Goal: Answer question/provide support: Answer question/provide support

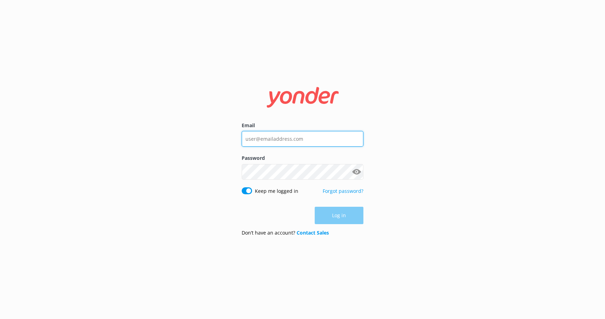
type input "[EMAIL_ADDRESS][DOMAIN_NAME]"
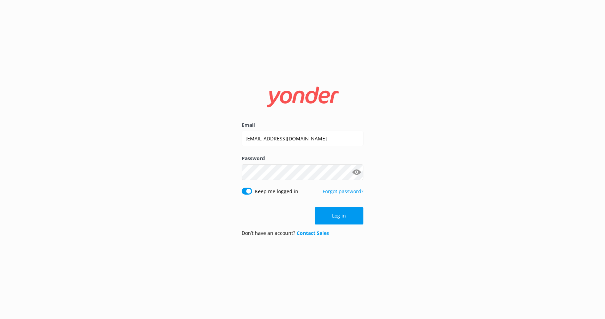
drag, startPoint x: 447, startPoint y: 210, endPoint x: 385, endPoint y: 217, distance: 61.9
click at [447, 210] on div "Email [EMAIL_ADDRESS][DOMAIN_NAME] Password Show password Keep me logged in For…" at bounding box center [302, 159] width 605 height 319
click at [340, 213] on button "Log in" at bounding box center [339, 215] width 49 height 17
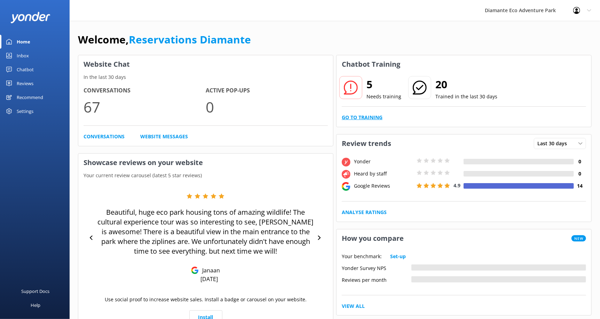
click at [357, 117] on link "Go to Training" at bounding box center [361, 118] width 41 height 8
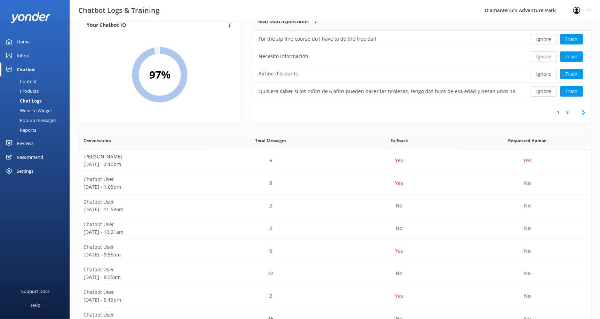
scroll to position [34, 0]
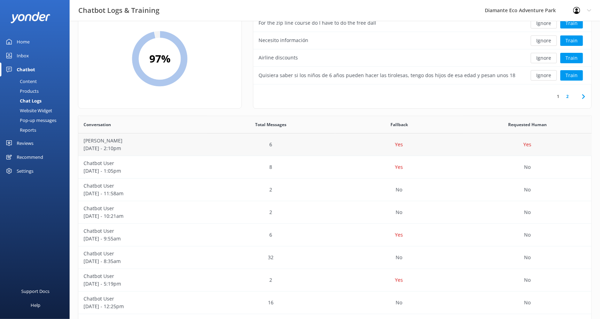
click at [152, 142] on p "[PERSON_NAME]" at bounding box center [142, 141] width 118 height 8
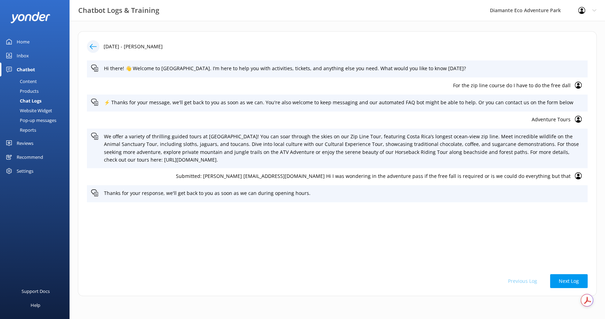
click at [32, 97] on div "Chat Logs" at bounding box center [22, 101] width 37 height 10
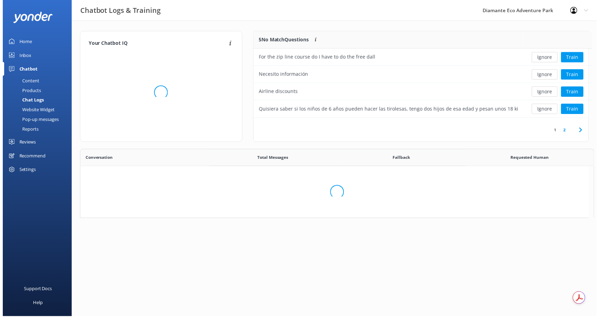
scroll to position [82, 332]
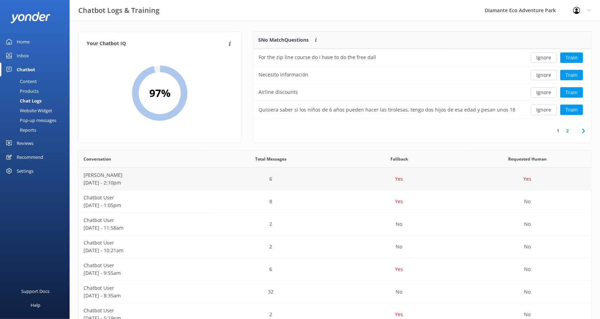
click at [153, 177] on p "[PERSON_NAME]" at bounding box center [142, 175] width 118 height 8
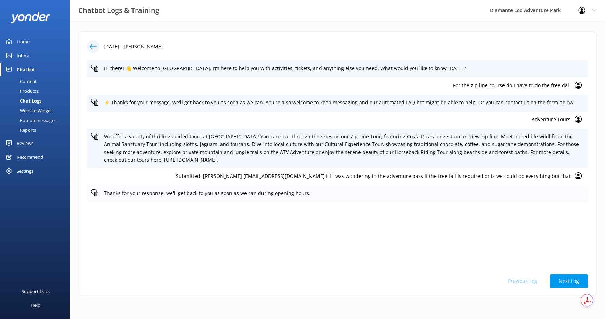
click at [272, 191] on p "Thanks for your response, we'll get back to you as soon as we can during openin…" at bounding box center [344, 194] width 480 height 8
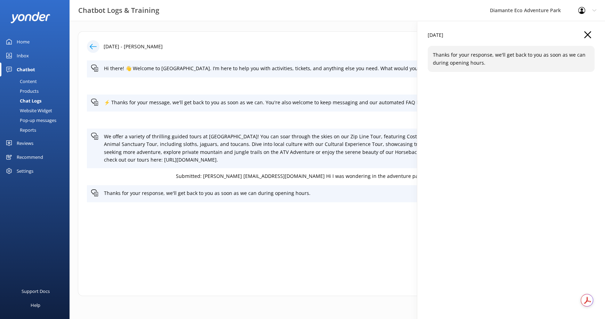
click at [451, 55] on p "Thanks for your response, we'll get back to you as soon as we can during openin…" at bounding box center [511, 59] width 156 height 16
drag, startPoint x: 479, startPoint y: 57, endPoint x: 528, endPoint y: 57, distance: 48.7
click at [529, 57] on p "Thanks for your response, we'll get back to you as soon as we can during openin…" at bounding box center [511, 59] width 156 height 16
click at [495, 61] on p "Thanks for your response, we'll get back to you as soon as we can during openin…" at bounding box center [511, 59] width 156 height 16
click at [494, 59] on p "Thanks for your response, we'll get back to you as soon as we can during openin…" at bounding box center [511, 59] width 156 height 16
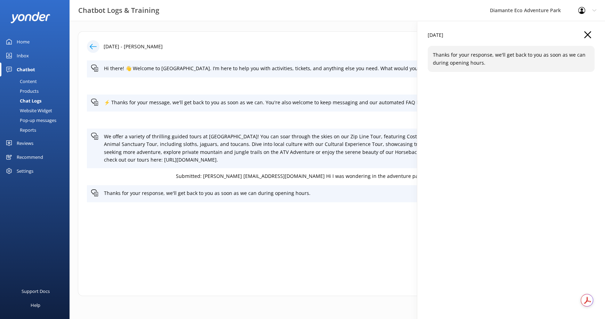
click at [27, 40] on div "Home" at bounding box center [23, 42] width 13 height 14
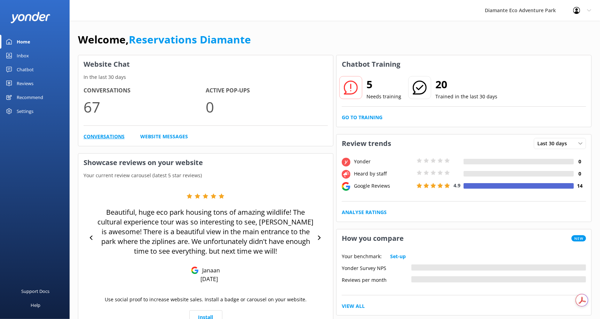
click at [114, 137] on link "Conversations" at bounding box center [103, 137] width 41 height 8
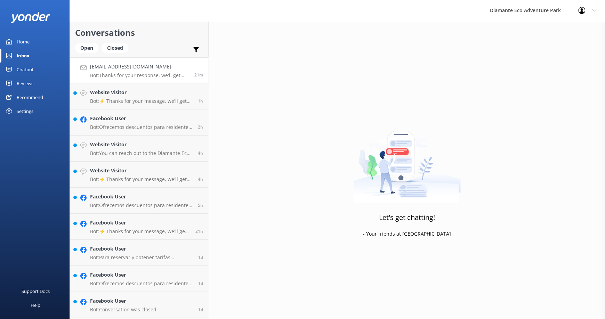
click at [138, 67] on h4 "[EMAIL_ADDRESS][DOMAIN_NAME]" at bounding box center [139, 67] width 99 height 8
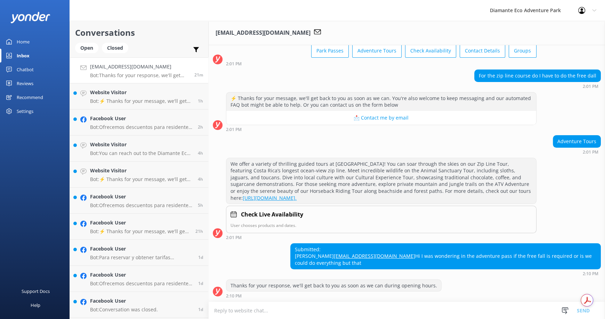
scroll to position [51, 0]
click at [304, 283] on div "Thanks for your response, we'll get back to you as soon as we can during openin…" at bounding box center [333, 286] width 215 height 12
click at [260, 283] on div "Thanks for your response, we'll get back to you as soon as we can during openin…" at bounding box center [333, 286] width 215 height 12
click at [245, 311] on textarea at bounding box center [407, 310] width 396 height 17
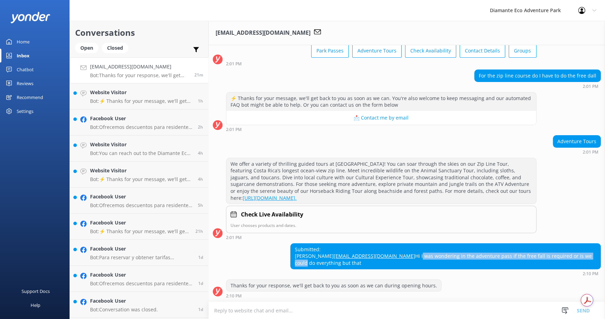
drag, startPoint x: 363, startPoint y: 263, endPoint x: 538, endPoint y: 265, distance: 174.6
click at [538, 265] on div "Submitted: [PERSON_NAME] [EMAIL_ADDRESS][DOMAIN_NAME] Hi I was wondering in the…" at bounding box center [446, 256] width 310 height 25
click at [265, 257] on div "Submitted: [PERSON_NAME] [EMAIL_ADDRESS][DOMAIN_NAME] Hi I was wondering in the…" at bounding box center [407, 259] width 396 height 33
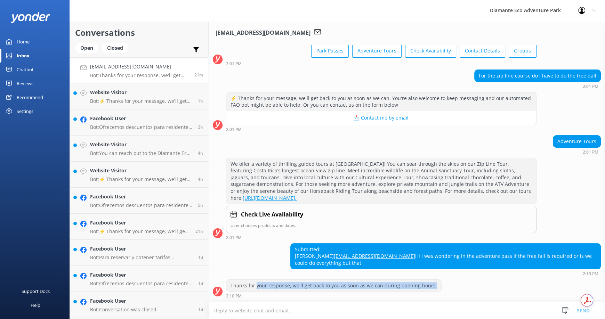
drag, startPoint x: 256, startPoint y: 283, endPoint x: 481, endPoint y: 283, distance: 225.3
click at [481, 283] on div "Thanks for your response, we'll get back to you as soon as we can during openin…" at bounding box center [407, 289] width 396 height 19
click at [457, 289] on div "Thanks for your response, we'll get back to you as soon as we can during openin…" at bounding box center [407, 289] width 396 height 19
click at [29, 42] on div "Home" at bounding box center [23, 42] width 13 height 14
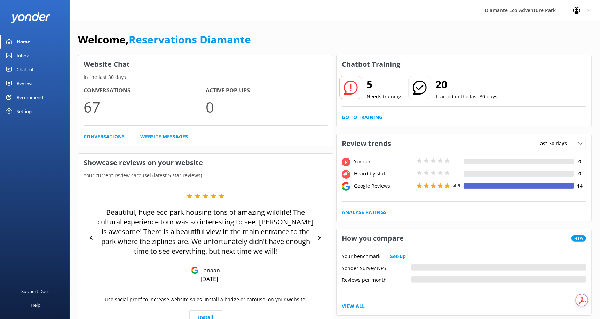
click at [360, 117] on link "Go to Training" at bounding box center [361, 118] width 41 height 8
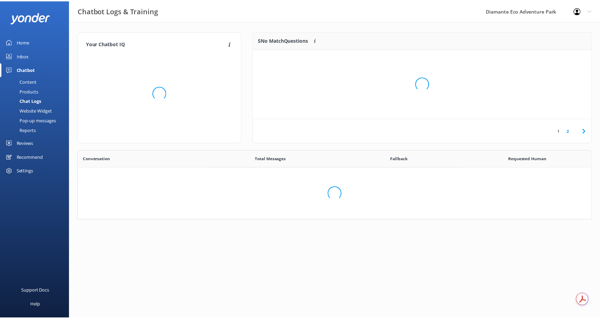
scroll to position [82, 332]
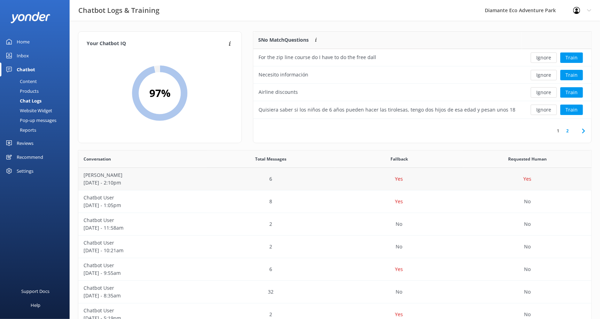
click at [529, 176] on p "Yes" at bounding box center [527, 179] width 8 height 8
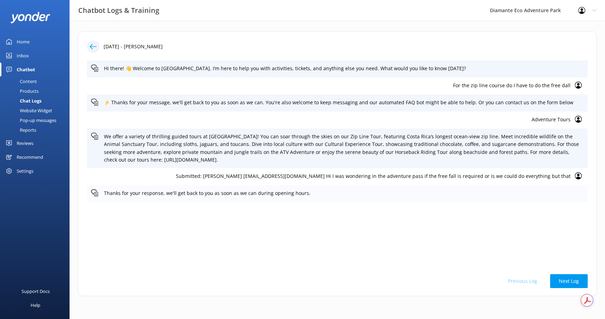
click at [117, 193] on p "Thanks for your response, we'll get back to you as soon as we can during openin…" at bounding box center [344, 194] width 480 height 8
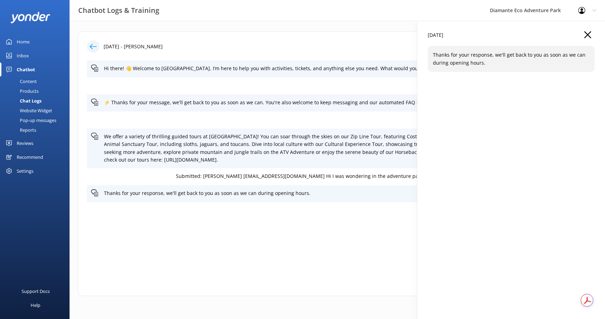
click at [469, 63] on p "Thanks for your response, we'll get back to you as soon as we can during openin…" at bounding box center [511, 59] width 156 height 16
click at [506, 67] on div "Thanks for your response, we'll get back to you as soon as we can during openin…" at bounding box center [511, 59] width 167 height 26
drag, startPoint x: 433, startPoint y: 55, endPoint x: 524, endPoint y: 62, distance: 91.1
click at [524, 62] on p "Thanks for your response, we'll get back to you as soon as we can during openin…" at bounding box center [511, 59] width 156 height 16
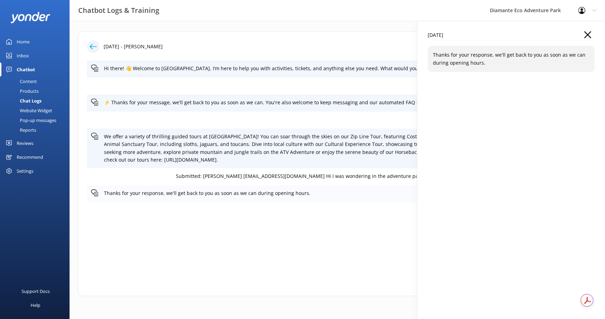
click at [275, 194] on p "Thanks for your response, we'll get back to you as soon as we can during openin…" at bounding box center [344, 194] width 480 height 8
click at [331, 190] on p "Thanks for your response, we'll get back to you as soon as we can during openin…" at bounding box center [344, 194] width 480 height 8
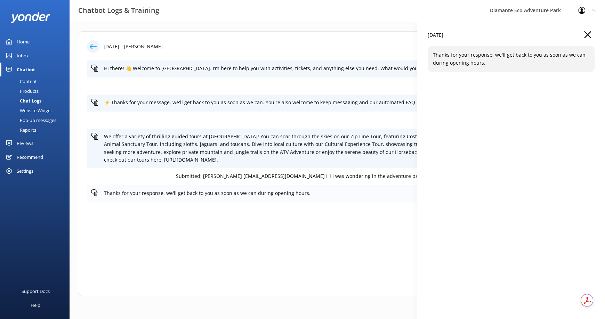
click at [289, 188] on div "Thanks for your response, we'll get back to you as soon as we can during openin…" at bounding box center [337, 193] width 501 height 17
click at [266, 192] on p "Thanks for your response, we'll get back to you as soon as we can during openin…" at bounding box center [344, 194] width 480 height 8
click at [306, 192] on p "Thanks for your response, we'll get back to you as soon as we can during openin…" at bounding box center [344, 194] width 480 height 8
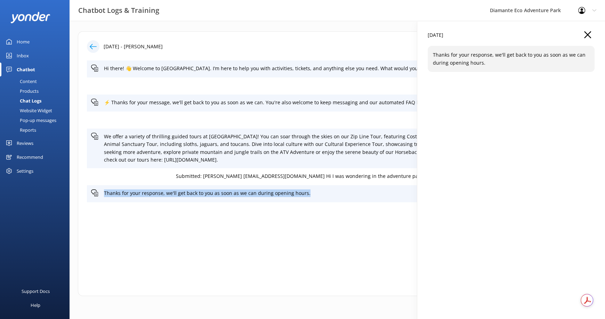
drag, startPoint x: 272, startPoint y: 194, endPoint x: 81, endPoint y: 191, distance: 190.6
click at [81, 191] on div "[DATE] - [GEOGRAPHIC_DATA] [GEOGRAPHIC_DATA] Hi there! 👋 Welcome to [GEOGRAPHIC…" at bounding box center [337, 163] width 519 height 265
click at [234, 192] on p "Thanks for your response, we'll get back to you as soon as we can during openin…" at bounding box center [344, 194] width 480 height 8
click at [29, 66] on div "Chatbot" at bounding box center [26, 70] width 18 height 14
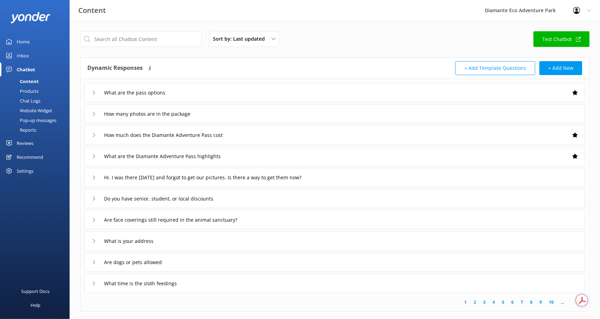
click at [34, 80] on div "Content" at bounding box center [21, 82] width 34 height 10
click at [35, 92] on div "Products" at bounding box center [21, 91] width 34 height 10
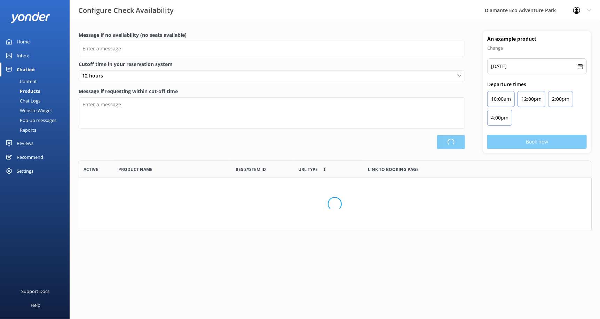
scroll to position [64, 508]
type input "There are no seats available, please check an alternative day"
type textarea "Our online booking system closes {hours} prior to departure. Please contact us …"
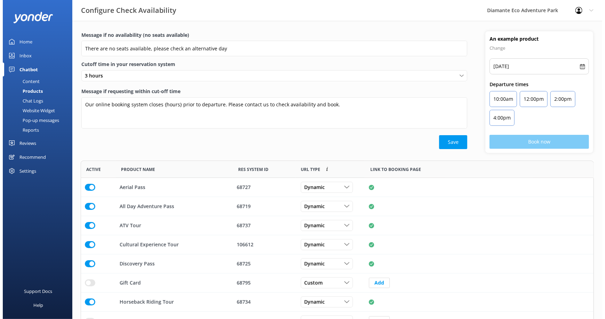
scroll to position [165, 508]
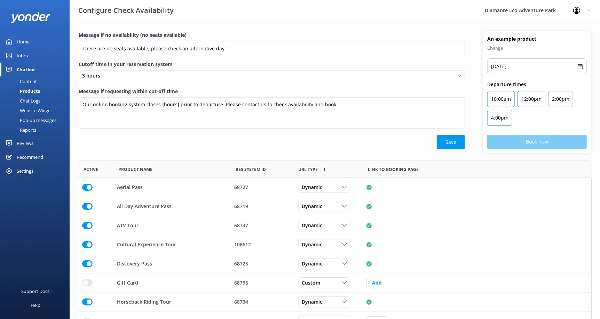
click at [38, 100] on div "Chat Logs" at bounding box center [22, 101] width 36 height 10
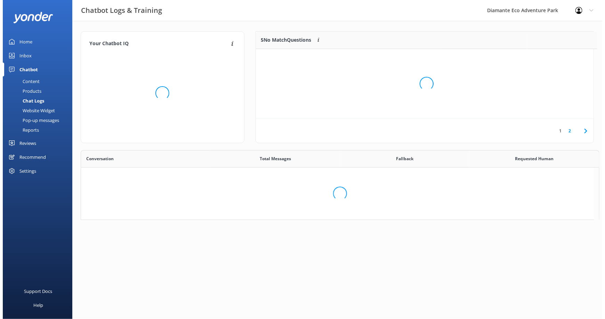
scroll to position [82, 332]
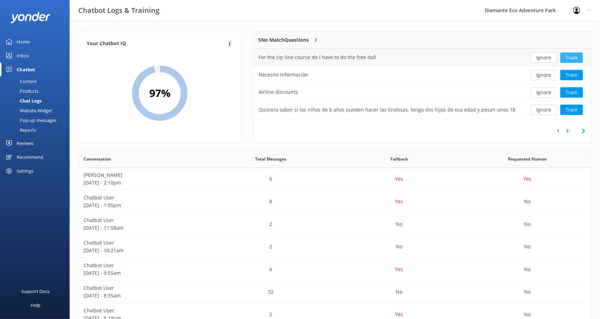
click at [575, 57] on button "Train" at bounding box center [571, 58] width 23 height 10
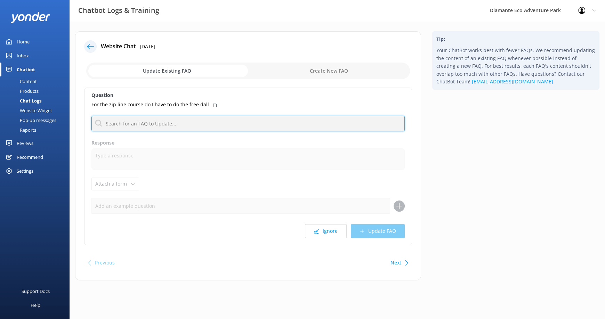
click at [118, 123] on input "text" at bounding box center [247, 124] width 313 height 16
click at [157, 121] on input "text" at bounding box center [247, 124] width 313 height 16
click at [152, 120] on input "text" at bounding box center [247, 124] width 313 height 16
click at [188, 123] on input "Free fall" at bounding box center [247, 124] width 313 height 16
drag, startPoint x: 133, startPoint y: 123, endPoint x: 80, endPoint y: 121, distance: 53.6
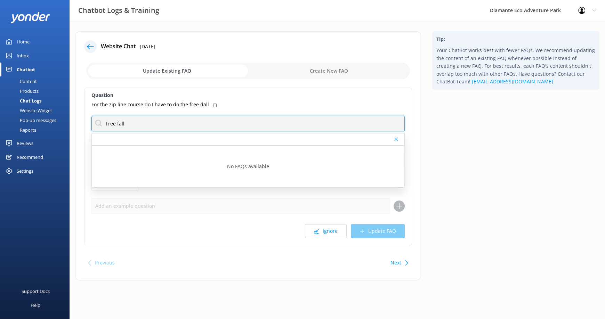
click at [80, 121] on div "Website Chat [DATE] Update Existing FAQ Create New FAQ Question For the zip lin…" at bounding box center [248, 155] width 346 height 249
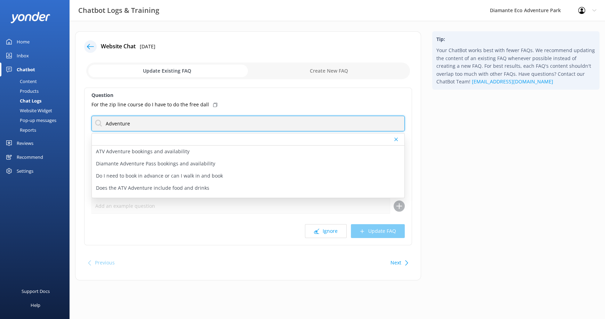
type input "Adventure"
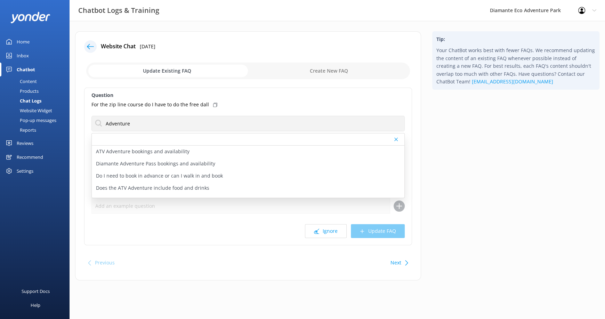
click at [192, 214] on div "Question For the zip line course do I have to do the free dall Adventure ATV Ad…" at bounding box center [248, 167] width 328 height 158
click at [396, 136] on div at bounding box center [248, 140] width 313 height 12
click at [397, 138] on icon at bounding box center [395, 139] width 3 height 4
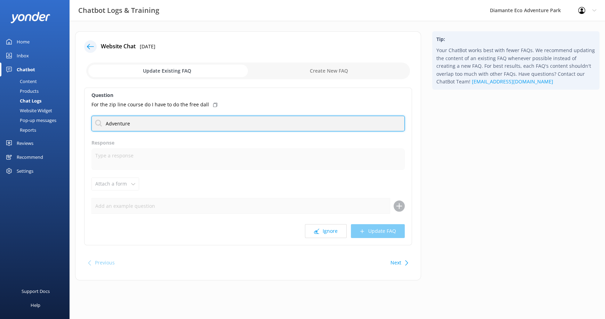
drag, startPoint x: 129, startPoint y: 125, endPoint x: 144, endPoint y: 125, distance: 15.0
click at [129, 125] on input "Adventure" at bounding box center [247, 124] width 313 height 16
drag, startPoint x: 170, startPoint y: 124, endPoint x: 67, endPoint y: 123, distance: 102.9
click at [67, 123] on div "Chatbot Logs & Training Diamante Eco Adventure Park Profile Settings Logout Hom…" at bounding box center [302, 161] width 605 height 281
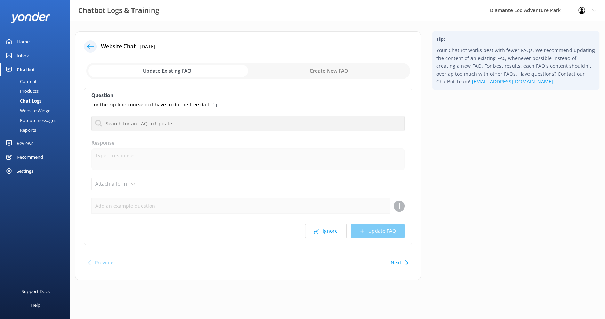
click at [238, 72] on input "checkbox" at bounding box center [248, 71] width 324 height 17
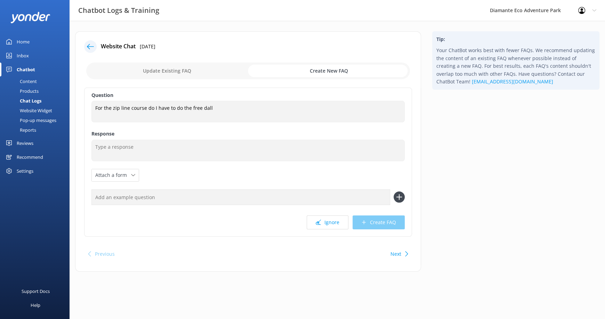
click at [324, 68] on input "checkbox" at bounding box center [248, 71] width 324 height 17
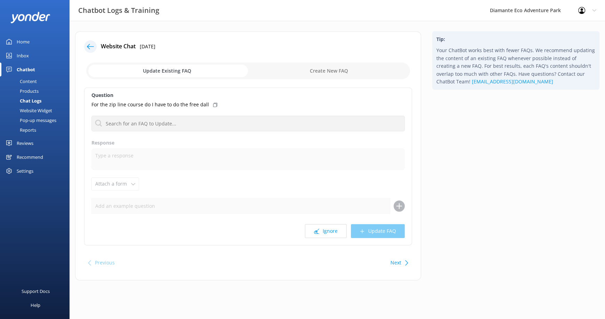
click at [190, 69] on input "checkbox" at bounding box center [248, 71] width 324 height 17
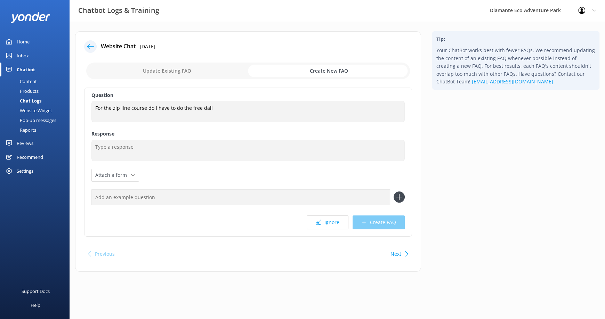
click at [329, 69] on input "checkbox" at bounding box center [248, 71] width 324 height 17
checkbox input "false"
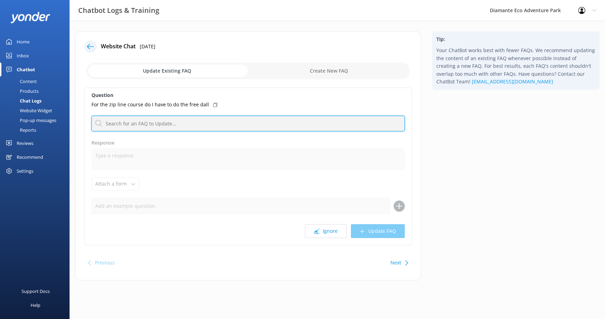
click at [145, 124] on input "text" at bounding box center [247, 124] width 313 height 16
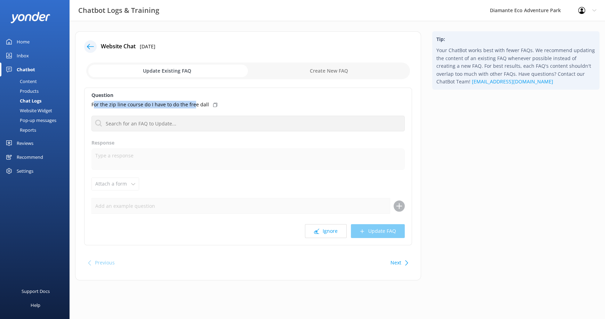
drag, startPoint x: 93, startPoint y: 103, endPoint x: 213, endPoint y: 105, distance: 120.3
click at [194, 104] on p "For the zip line course do I have to do the free dall" at bounding box center [150, 105] width 118 height 8
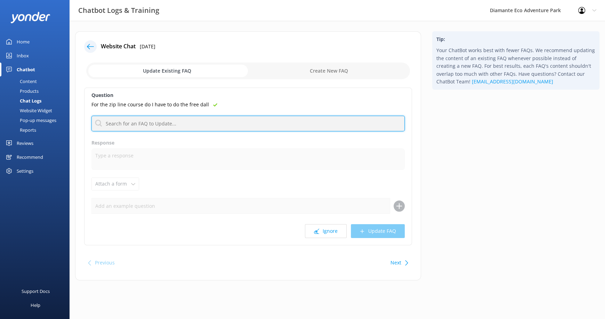
click at [180, 124] on input "text" at bounding box center [247, 124] width 313 height 16
paste input "For the zip line course do I have to do the free dall"
type input "For the zip line course do I have to do the free dall"
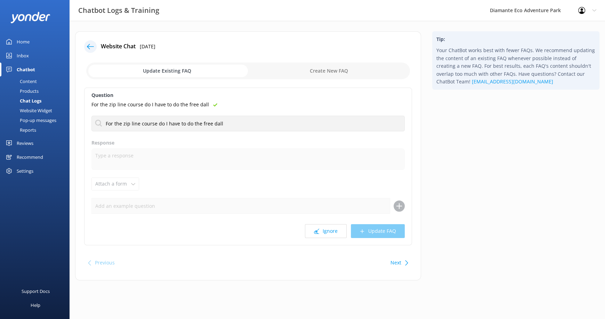
click at [272, 108] on div "For the zip line course do I have to do the free dall" at bounding box center [247, 105] width 313 height 8
click at [220, 225] on div "Ignore Update FAQ" at bounding box center [247, 231] width 313 height 14
click at [317, 71] on input "checkbox" at bounding box center [248, 71] width 324 height 17
checkbox input "true"
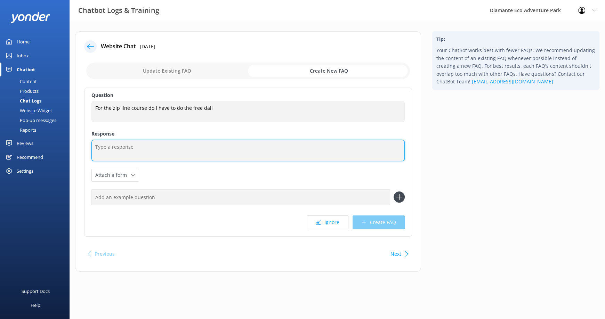
click at [110, 149] on textarea at bounding box center [247, 151] width 313 height 22
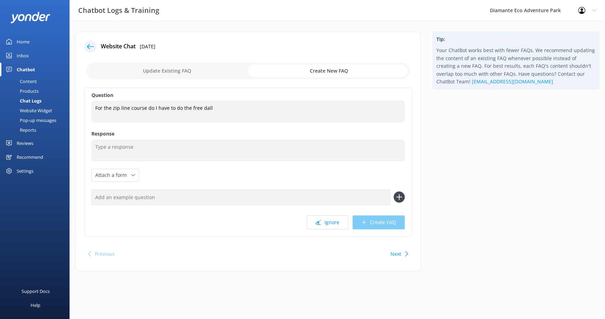
click at [480, 191] on div "Tip: Your ChatBot works best with fewer FAQs. We recommend updating the content…" at bounding box center [516, 155] width 178 height 248
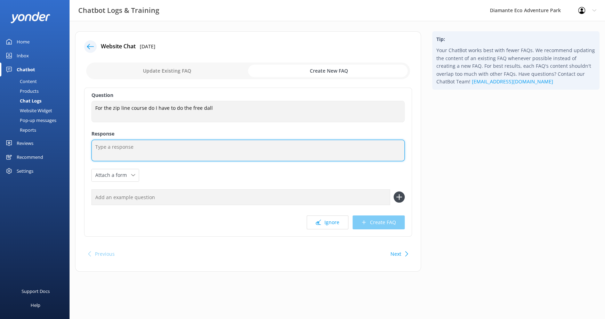
click at [144, 152] on textarea at bounding box center [247, 151] width 313 height 22
paste textarea "Free fall is completely optional."
type textarea "Free fall is completely optional."
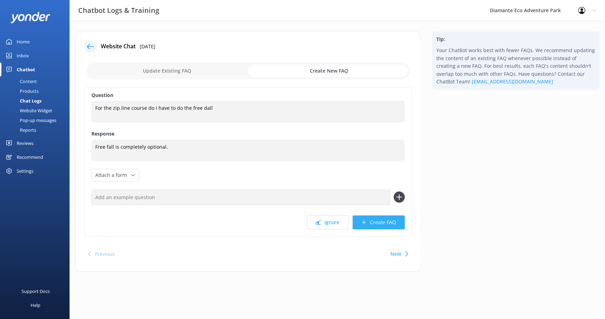
click at [377, 220] on button "Create FAQ" at bounding box center [379, 223] width 52 height 14
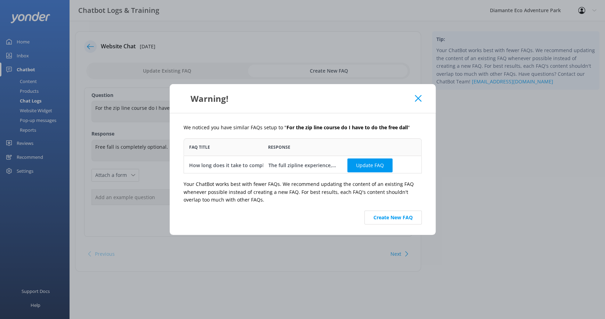
scroll to position [30, 233]
drag, startPoint x: 383, startPoint y: 127, endPoint x: 420, endPoint y: 126, distance: 37.2
click at [418, 126] on p "We noticed you have similar FAQs setup to " For the zip line course do I have t…" at bounding box center [303, 128] width 238 height 8
click at [422, 125] on div "We noticed you have similar FAQs setup to " For the zip line course do I have t…" at bounding box center [303, 174] width 266 height 122
click at [294, 164] on div "The full zipline experience, including Costa Rica’s longest dual-line zipline, …" at bounding box center [302, 166] width 69 height 8
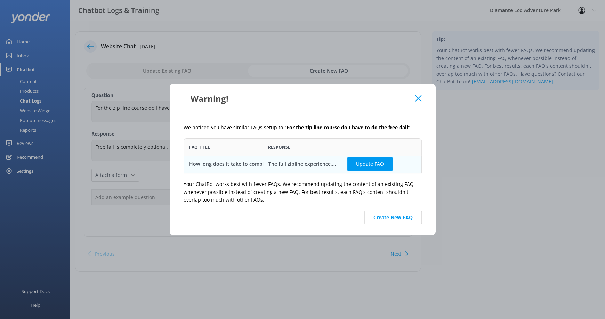
scroll to position [2, 0]
click at [420, 98] on icon at bounding box center [418, 98] width 7 height 7
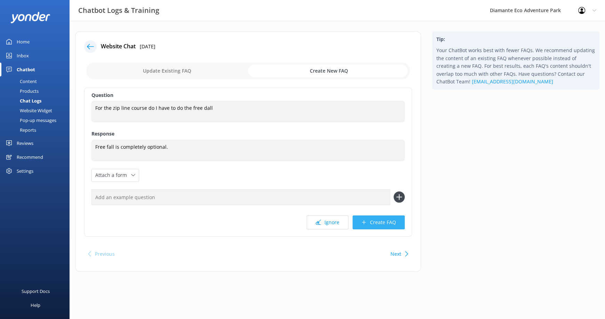
click at [374, 221] on button "Create FAQ" at bounding box center [379, 223] width 52 height 14
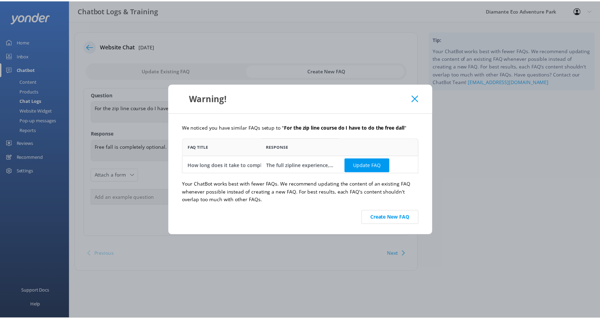
scroll to position [6, 6]
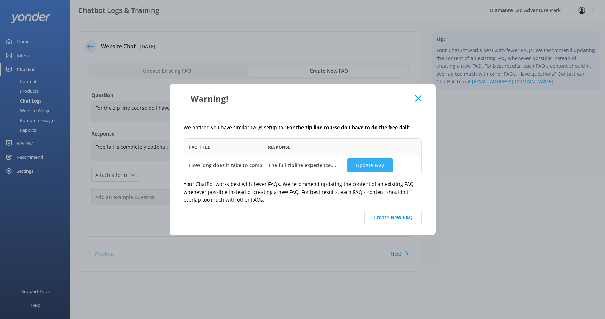
click at [368, 164] on button "Update FAQ" at bounding box center [369, 166] width 45 height 14
checkbox input "false"
type textarea "The full zipline experience, including Costa Rica’s longest dual-line zipline, …"
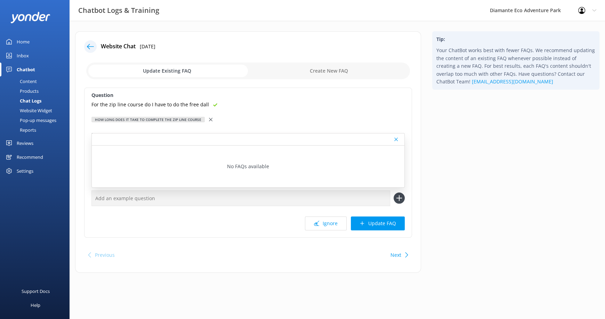
click at [213, 103] on icon at bounding box center [215, 105] width 4 height 4
click at [374, 222] on button "Update FAQ" at bounding box center [378, 224] width 54 height 14
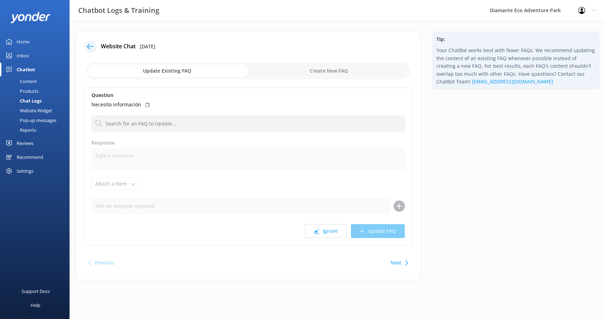
click at [33, 67] on div "Chatbot" at bounding box center [26, 70] width 18 height 14
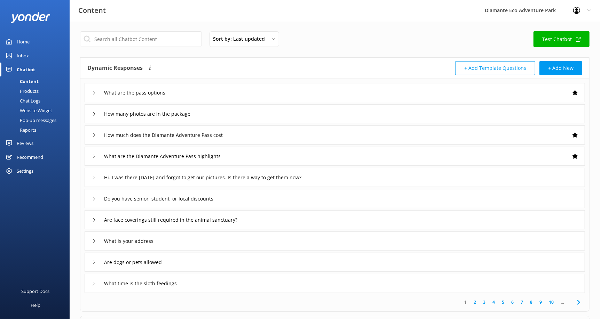
click at [31, 81] on div "Content" at bounding box center [21, 82] width 34 height 10
click at [39, 90] on link "Products" at bounding box center [36, 91] width 65 height 10
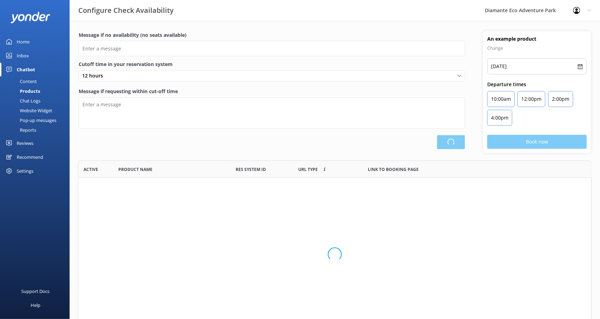
scroll to position [165, 508]
click at [37, 97] on div "Chat Logs" at bounding box center [22, 101] width 36 height 10
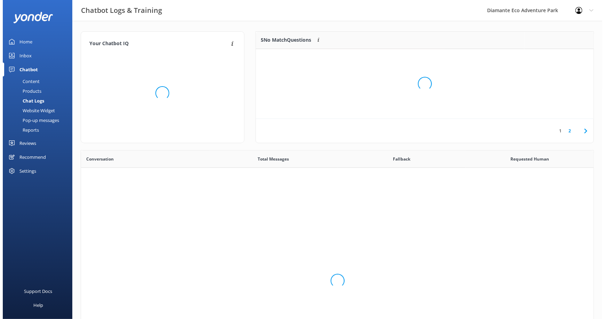
scroll to position [238, 507]
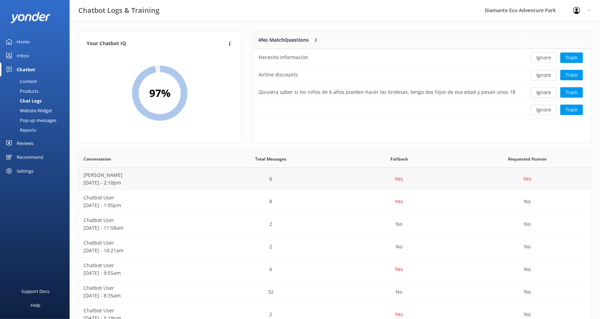
click at [454, 180] on div "Yes" at bounding box center [399, 179] width 128 height 23
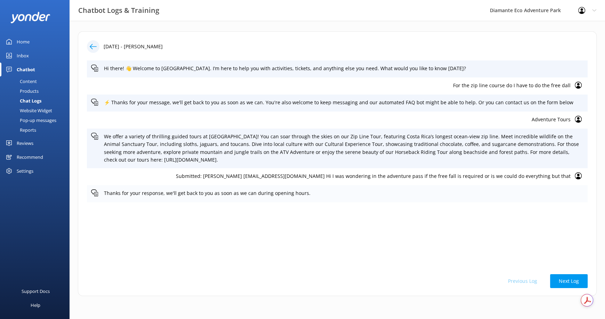
click at [179, 193] on p "Thanks for your response, we'll get back to you as soon as we can during openin…" at bounding box center [344, 194] width 480 height 8
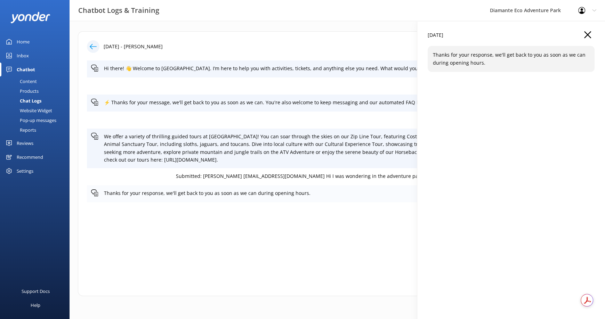
click at [281, 190] on p "Thanks for your response, we'll get back to you as soon as we can during openin…" at bounding box center [344, 194] width 480 height 8
click at [343, 203] on div "Hi there! 👋 Welcome to [GEOGRAPHIC_DATA]. I’m here to help you with activities,…" at bounding box center [337, 164] width 501 height 206
click at [588, 32] on icon "button" at bounding box center [587, 34] width 7 height 7
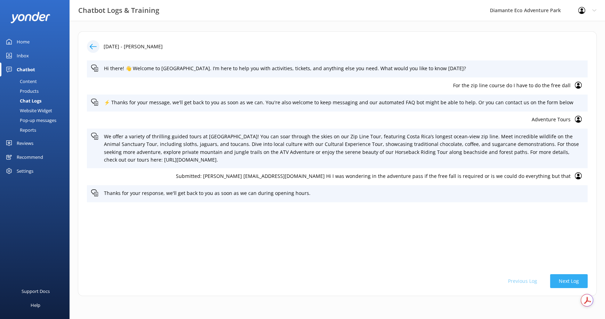
click at [573, 280] on button "Next Log" at bounding box center [569, 281] width 38 height 14
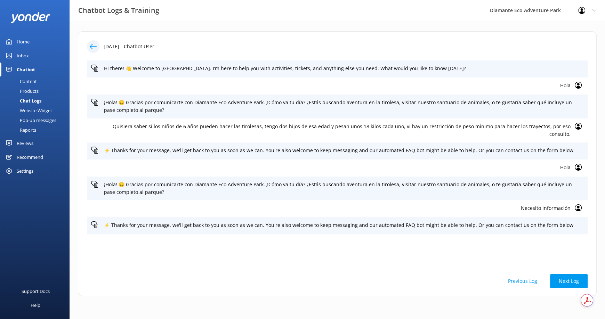
click at [34, 100] on div "Chat Logs" at bounding box center [22, 101] width 37 height 10
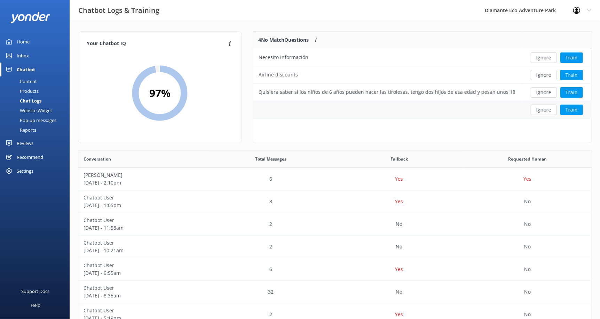
click at [322, 110] on div "row" at bounding box center [387, 109] width 268 height 17
click at [574, 110] on button "Train" at bounding box center [571, 110] width 23 height 10
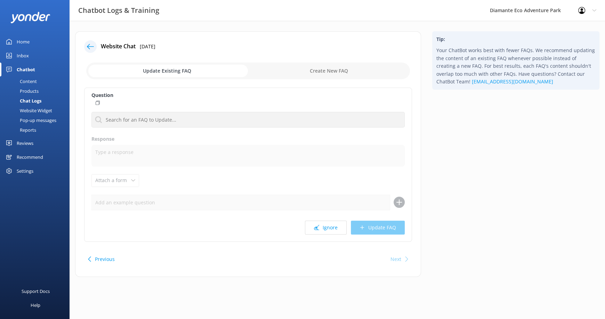
click at [334, 68] on input "checkbox" at bounding box center [248, 71] width 324 height 17
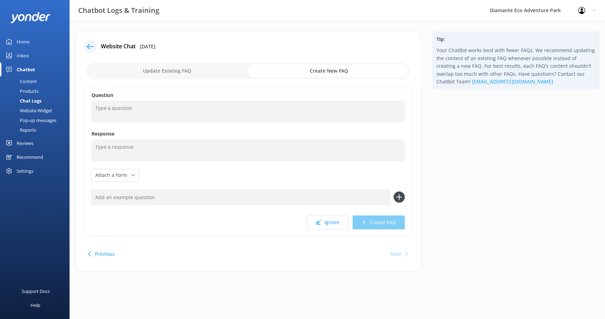
click at [170, 71] on input "checkbox" at bounding box center [248, 71] width 324 height 17
checkbox input "false"
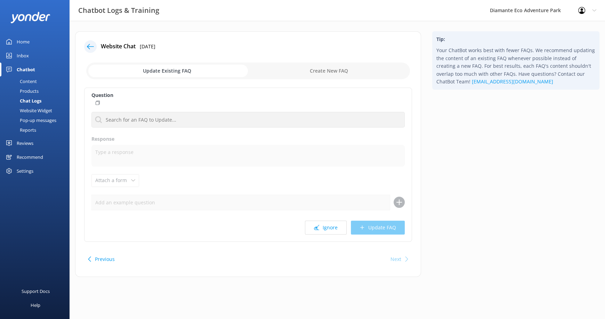
click at [34, 102] on div "Chat Logs" at bounding box center [22, 101] width 37 height 10
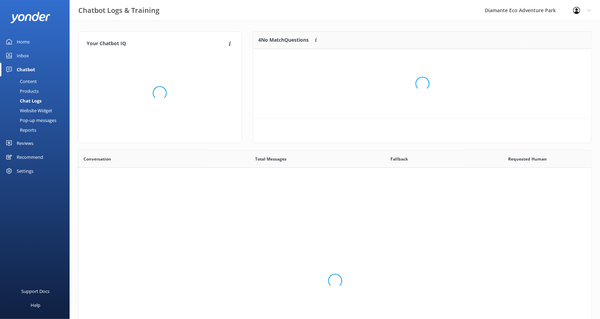
scroll to position [238, 507]
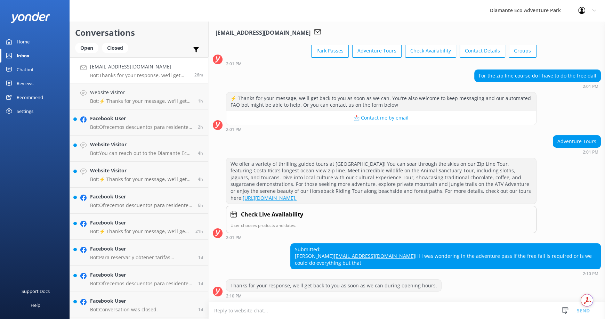
scroll to position [51, 0]
click at [472, 302] on textarea "For the zip line course do I have to do the free dall" at bounding box center [407, 310] width 396 height 17
drag, startPoint x: 234, startPoint y: 307, endPoint x: 186, endPoint y: 308, distance: 47.3
click at [187, 308] on div "Conversations Open Closed Important Assigned to me Unassigned Bboswell024@gmail…" at bounding box center [338, 170] width 536 height 298
paste textarea "ree fall is completely optional."
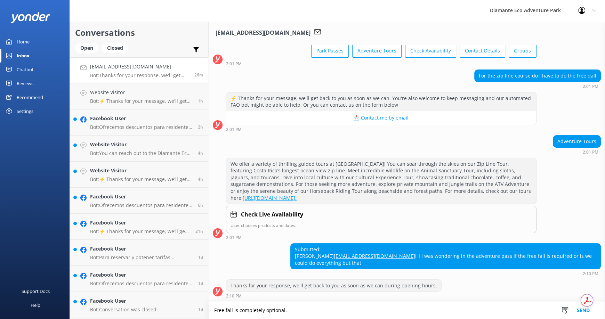
drag, startPoint x: 214, startPoint y: 311, endPoint x: 227, endPoint y: 317, distance: 14.9
click at [214, 311] on textarea "Free fall is completely optional." at bounding box center [407, 310] width 396 height 17
click at [342, 314] on textarea "The free fall is completely optional." at bounding box center [407, 310] width 396 height 17
type textarea "The free fall is completely optional."
click at [578, 308] on button "Send" at bounding box center [583, 310] width 26 height 17
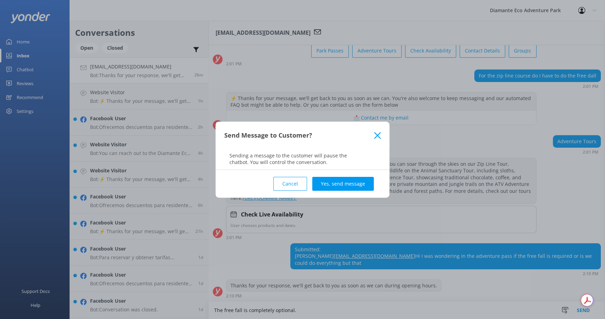
click at [294, 182] on button "Cancel" at bounding box center [290, 184] width 34 height 14
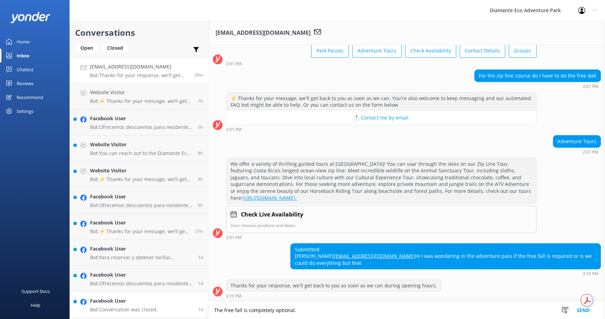
drag, startPoint x: 249, startPoint y: 308, endPoint x: 197, endPoint y: 303, distance: 52.0
click at [197, 303] on div "Conversations Open Closed Important Assigned to me Unassigned Bboswell024@gmail…" at bounding box center [338, 170] width 536 height 298
click at [246, 285] on div "Thanks for your response, we'll get back to you as soon as we can during openin…" at bounding box center [333, 286] width 215 height 12
click at [218, 290] on div at bounding box center [218, 292] width 10 height 10
click at [137, 71] on div "Bboswell024@gmail.com Bot: Thanks for your response, we'll get back to you as s…" at bounding box center [139, 70] width 99 height 15
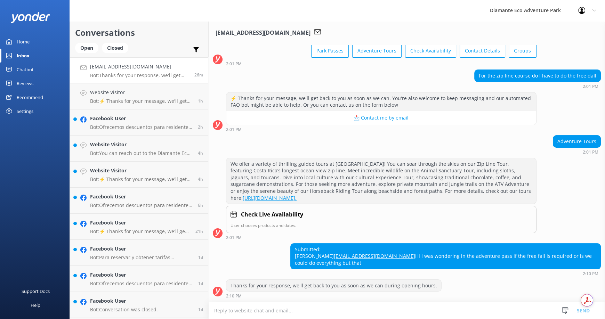
drag, startPoint x: 162, startPoint y: 73, endPoint x: 115, endPoint y: 64, distance: 47.7
click at [115, 64] on h4 "[EMAIL_ADDRESS][DOMAIN_NAME]" at bounding box center [139, 67] width 99 height 8
click at [327, 245] on div "Submitted: [PERSON_NAME] [EMAIL_ADDRESS][DOMAIN_NAME] Hi I was wondering in the…" at bounding box center [407, 259] width 396 height 33
click at [268, 284] on div "Thanks for your response, we'll get back to you as soon as we can during openin…" at bounding box center [333, 286] width 215 height 12
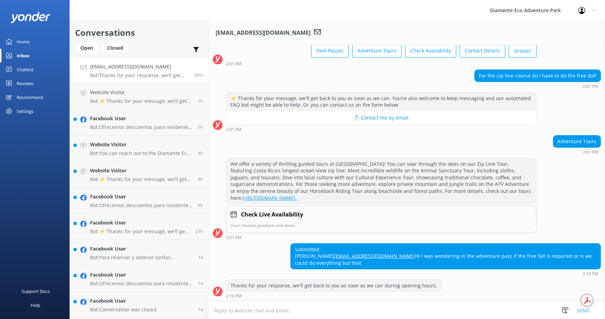
click at [227, 284] on div "Thanks for your response, we'll get back to you as soon as we can during openin…" at bounding box center [333, 286] width 215 height 12
click at [232, 284] on div "Thanks for your response, we'll get back to you as soon as we can during openin…" at bounding box center [333, 286] width 215 height 12
click at [231, 284] on div "Thanks for your response, we'll get back to you as soon as we can during openin…" at bounding box center [333, 286] width 215 height 12
drag, startPoint x: 231, startPoint y: 284, endPoint x: 432, endPoint y: 287, distance: 201.0
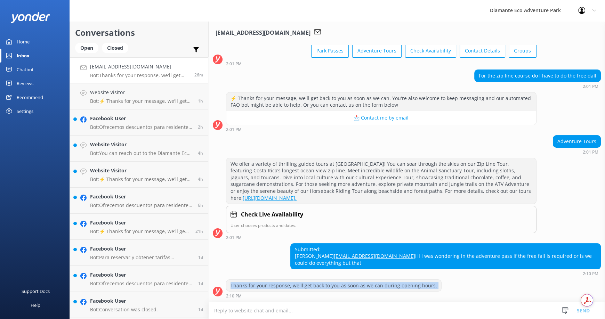
click at [432, 287] on div "Thanks for your response, we'll get back to you as soon as we can during openin…" at bounding box center [333, 286] width 215 height 12
click at [364, 281] on div "Thanks for your response, we'll get back to you as soon as we can during openin…" at bounding box center [333, 286] width 215 height 12
click at [355, 286] on div "Thanks for your response, we'll get back to you as soon as we can during openin…" at bounding box center [333, 286] width 215 height 12
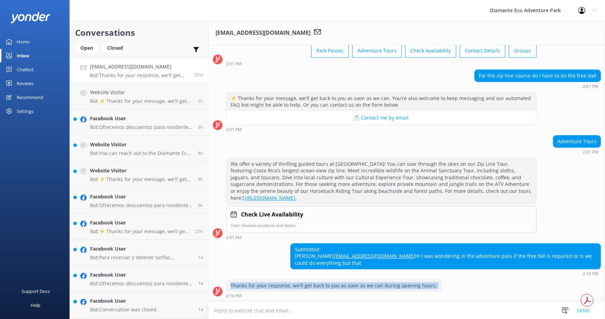
click at [355, 286] on div "Thanks for your response, we'll get back to you as soon as we can during openin…" at bounding box center [333, 286] width 215 height 12
click at [299, 126] on div "⚡ Thanks for your message, we'll get back to you as soon as we can. You're also…" at bounding box center [407, 113] width 396 height 43
click at [124, 98] on p "Bot: ⚡ Thanks for your message, we'll get back to you as soon as we can. You're…" at bounding box center [141, 101] width 103 height 6
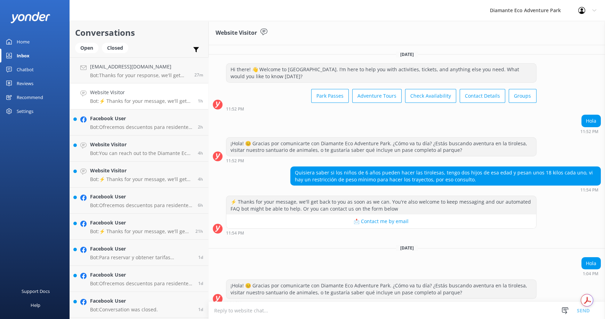
scroll to position [71, 0]
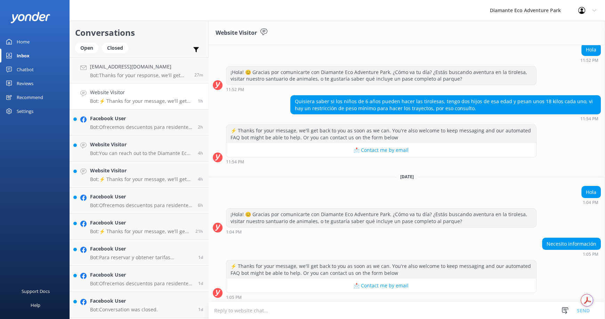
click at [280, 309] on textarea at bounding box center [407, 310] width 396 height 17
click at [126, 69] on h4 "[EMAIL_ADDRESS][DOMAIN_NAME]" at bounding box center [139, 67] width 99 height 8
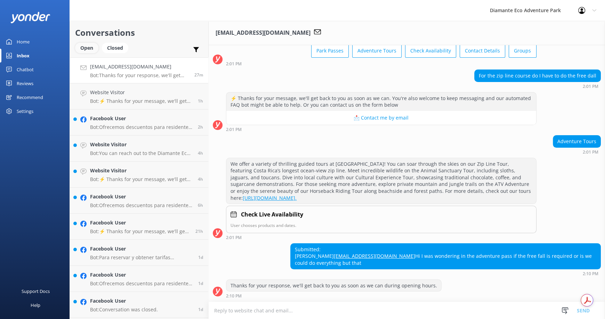
scroll to position [51, 0]
click at [86, 48] on div "Open" at bounding box center [86, 48] width 23 height 10
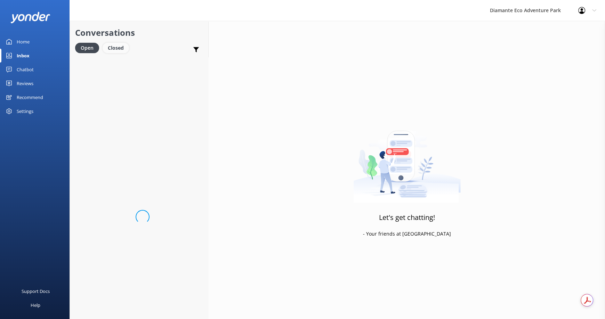
click at [119, 47] on div "Closed" at bounding box center [116, 48] width 26 height 10
click at [17, 56] on div "Inbox" at bounding box center [23, 56] width 13 height 14
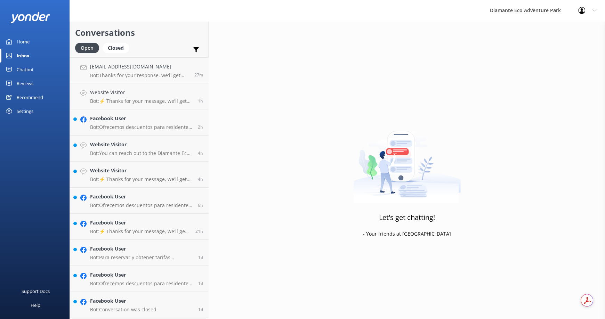
click at [26, 68] on div "Chatbot" at bounding box center [25, 70] width 17 height 14
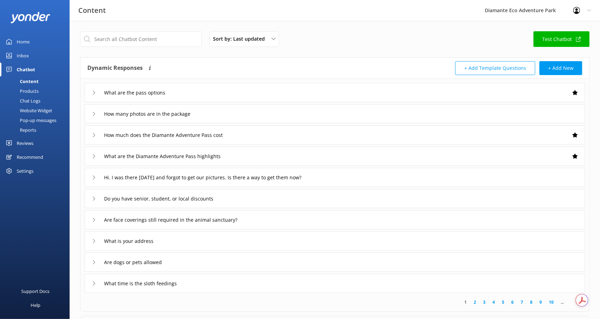
click at [37, 98] on div "Chat Logs" at bounding box center [22, 101] width 36 height 10
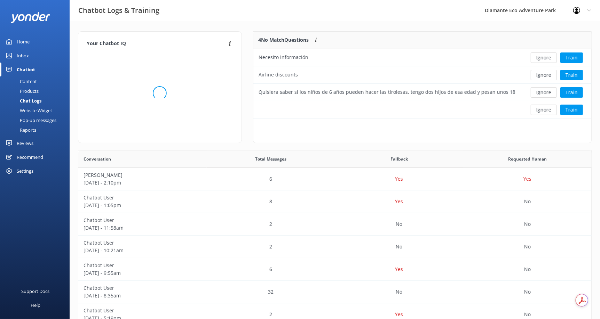
scroll to position [6, 6]
click at [34, 90] on div "Products" at bounding box center [21, 91] width 34 height 10
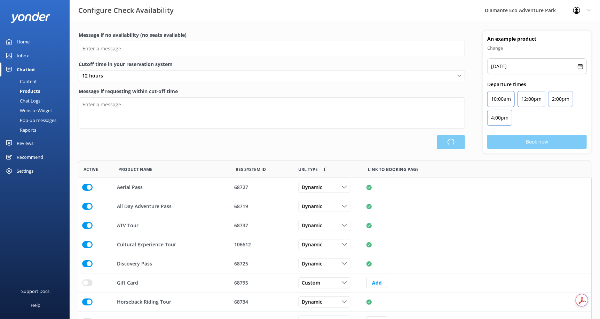
scroll to position [165, 508]
type input "There are no seats available, please check an alternative day"
type textarea "Our online booking system closes {hours} prior to departure. Please contact us …"
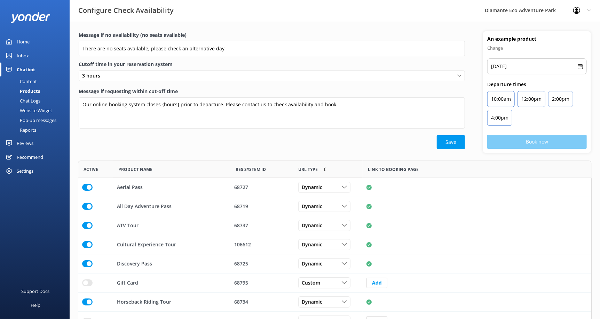
click at [26, 79] on div "Content" at bounding box center [20, 82] width 33 height 10
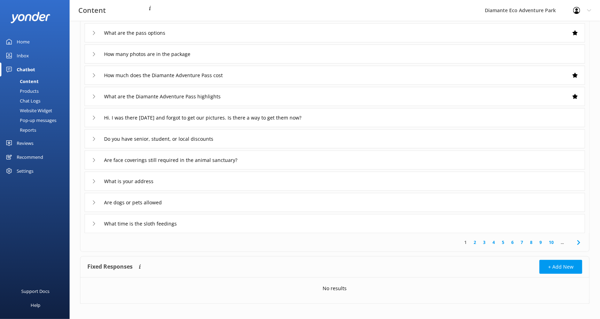
scroll to position [65, 0]
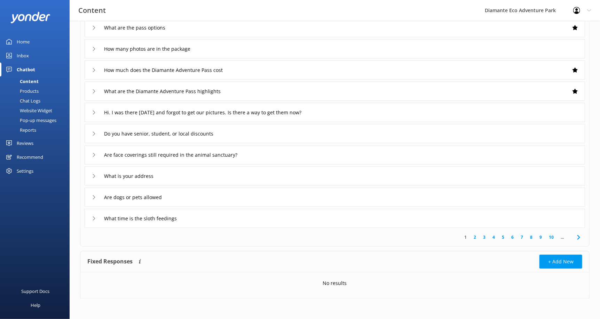
click at [92, 172] on div "What is your address" at bounding box center [124, 175] width 64 height 11
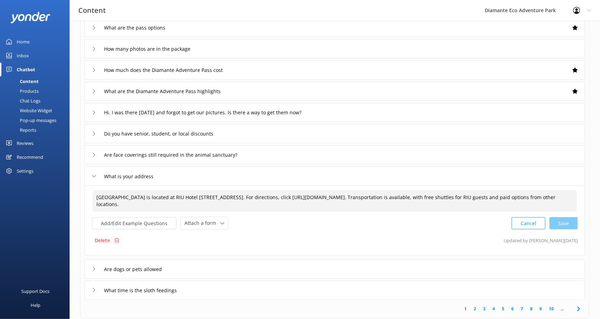
click at [196, 199] on textarea "Diamante Eco Adventure Park is located at RIU Hotel 350 east, Provincia de Guan…" at bounding box center [335, 201] width 484 height 22
click at [257, 201] on textarea "Diamante Eco Adventure Park is located at RIU Hotel 350 east, Provincia de Guan…" at bounding box center [335, 201] width 484 height 22
drag, startPoint x: 287, startPoint y: 204, endPoint x: 243, endPoint y: 203, distance: 43.5
click at [243, 203] on textarea "Diamante Eco Adventure Park is located at RIU Hotel 350 east, Provincia de Guan…" at bounding box center [335, 201] width 484 height 22
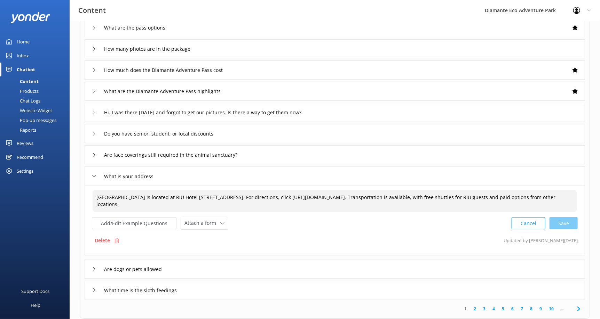
click at [289, 208] on textarea "Diamante Eco Adventure Park is located at RIU Hotel 350 east, Provincia de Guan…" at bounding box center [335, 201] width 484 height 22
click at [289, 205] on textarea "Diamante Eco Adventure Park is located at RIU Hotel 350 east, Provincia de Guan…" at bounding box center [335, 201] width 484 height 22
type textarea "Diamante Eco Adventure Park is located at RIU Hotel 350 east, Provincia de Guan…"
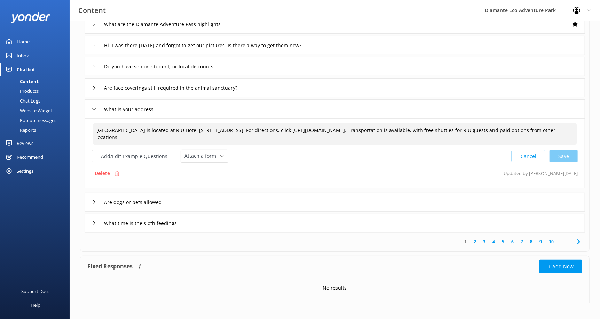
scroll to position [137, 0]
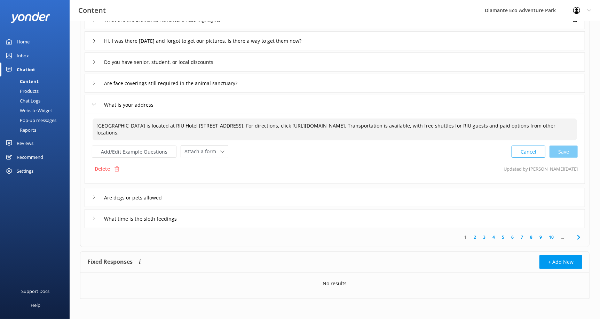
click at [93, 219] on icon at bounding box center [94, 219] width 4 height 4
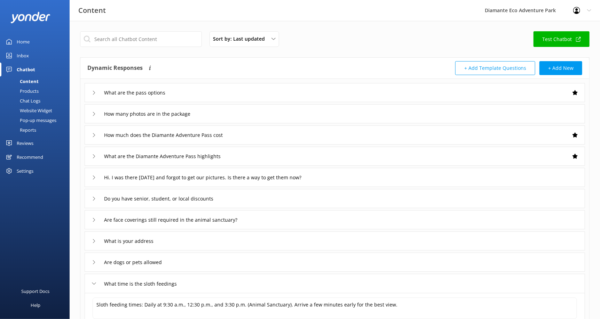
click at [95, 93] on icon at bounding box center [94, 93] width 4 height 4
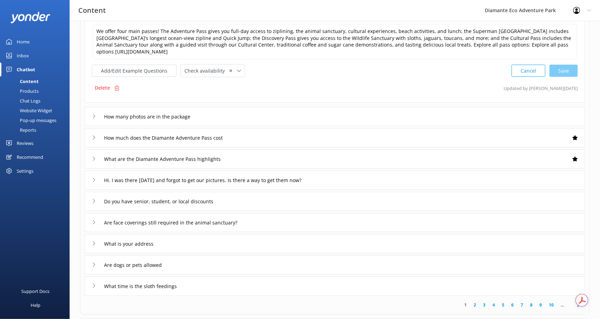
scroll to position [150, 0]
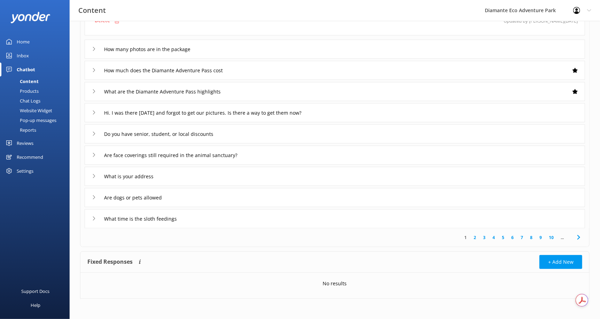
click at [93, 219] on use at bounding box center [94, 219] width 2 height 4
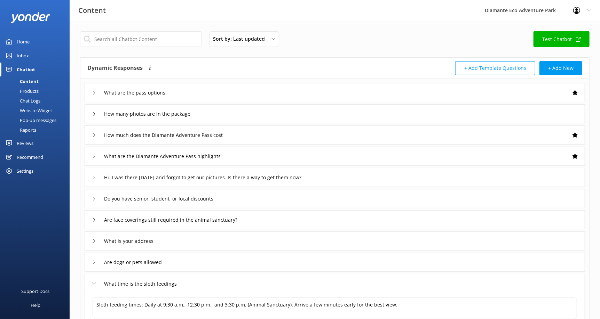
click at [30, 53] on link "Inbox" at bounding box center [35, 56] width 70 height 14
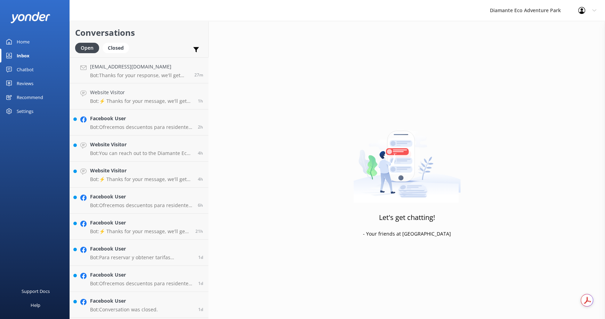
click at [29, 56] on div "Inbox" at bounding box center [23, 56] width 13 height 14
click at [25, 70] on div "Chatbot" at bounding box center [25, 70] width 17 height 14
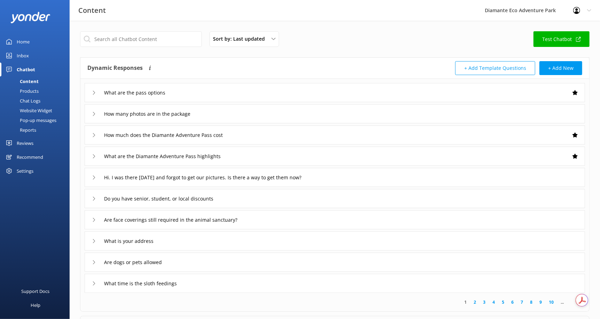
click at [37, 101] on div "Chat Logs" at bounding box center [22, 101] width 36 height 10
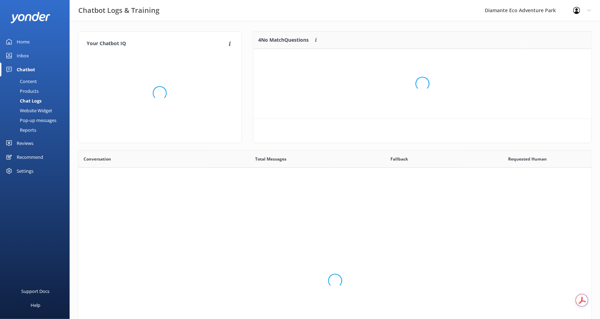
scroll to position [238, 507]
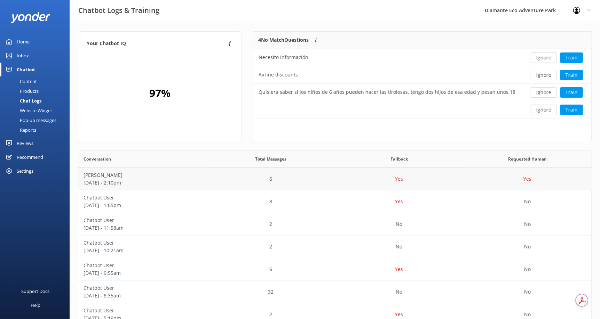
click at [141, 179] on p "[DATE] - 2:10pm" at bounding box center [142, 183] width 118 height 8
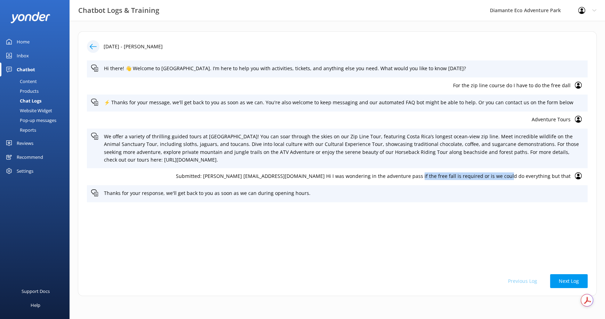
drag, startPoint x: 436, startPoint y: 176, endPoint x: 525, endPoint y: 179, distance: 89.4
click at [525, 179] on p "Submitted: [PERSON_NAME] [EMAIL_ADDRESS][DOMAIN_NAME] Hi I was wondering in the…" at bounding box center [331, 176] width 480 height 8
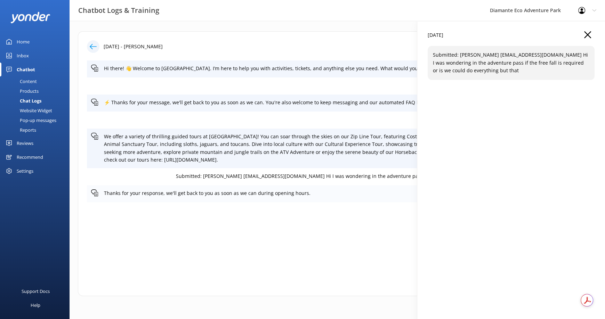
click at [405, 192] on p "Thanks for your response, we'll get back to you as soon as we can during openin…" at bounding box center [344, 194] width 480 height 8
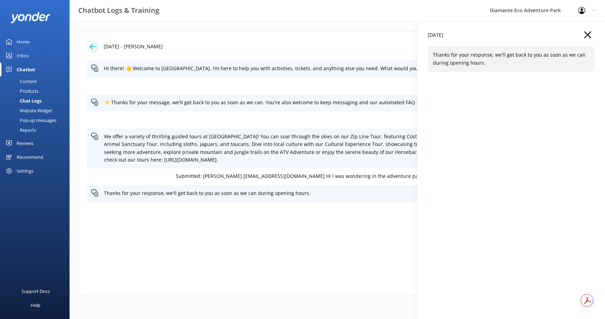
click at [588, 31] on div "14 Sep 2025 Thanks for your response, we'll get back to you as soon as we can d…" at bounding box center [511, 180] width 188 height 319
click at [588, 34] on use "button" at bounding box center [587, 34] width 7 height 7
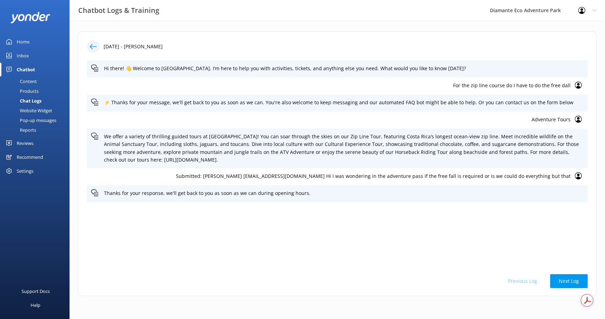
click at [30, 66] on div "Chatbot" at bounding box center [26, 70] width 18 height 14
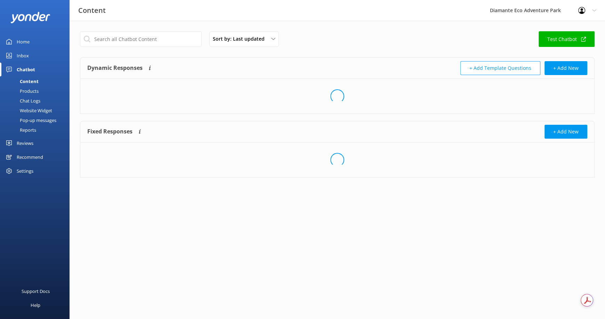
click at [40, 94] on link "Products" at bounding box center [36, 91] width 65 height 10
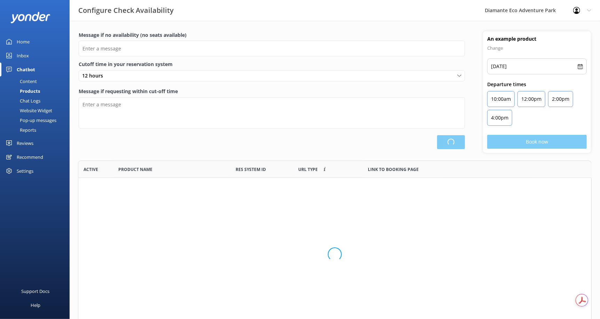
scroll to position [165, 508]
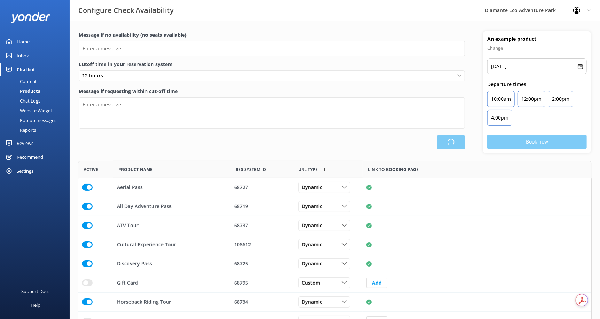
type input "There are no seats available, please check an alternative day"
type textarea "Our online booking system closes {hours} prior to departure. Please contact us …"
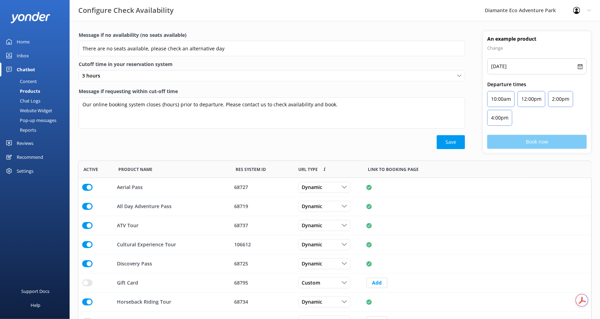
click at [36, 82] on div "Content" at bounding box center [20, 82] width 33 height 10
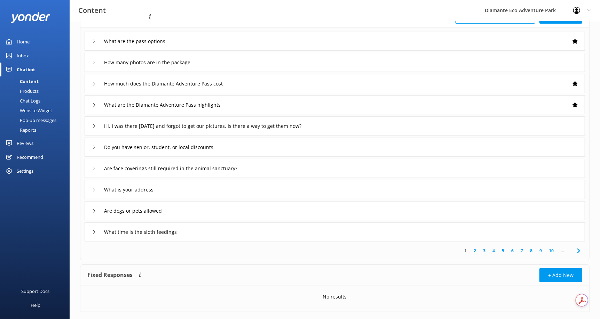
scroll to position [65, 0]
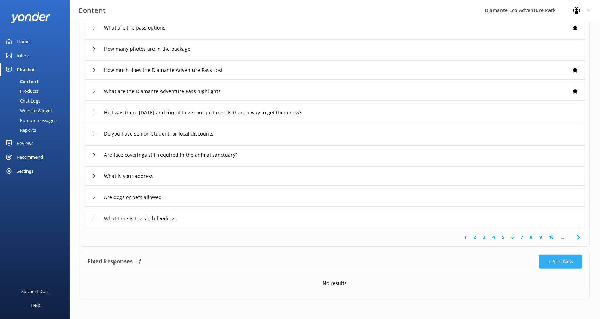
click at [550, 256] on button "+ Add New" at bounding box center [560, 262] width 43 height 14
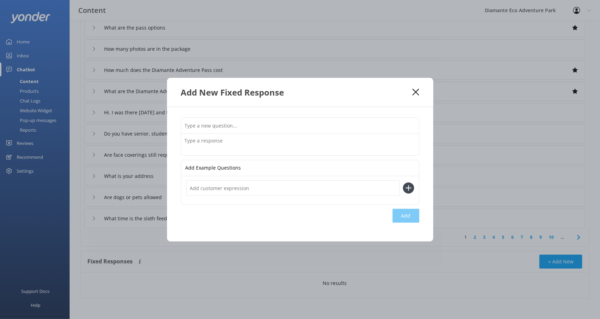
click at [209, 140] on textarea at bounding box center [300, 145] width 238 height 22
click at [195, 126] on input "text" at bounding box center [300, 126] width 238 height 16
type input "Do I need to do the free fall?"
click at [220, 151] on textarea at bounding box center [300, 145] width 238 height 22
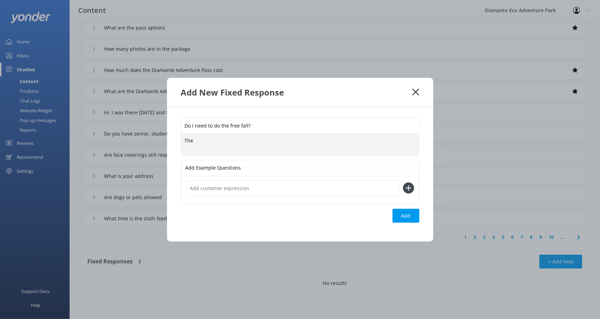
paste textarea "Free fall is completely optional."
type textarea "The free fall is completely optional."
click at [408, 214] on div "Add" at bounding box center [405, 216] width 27 height 14
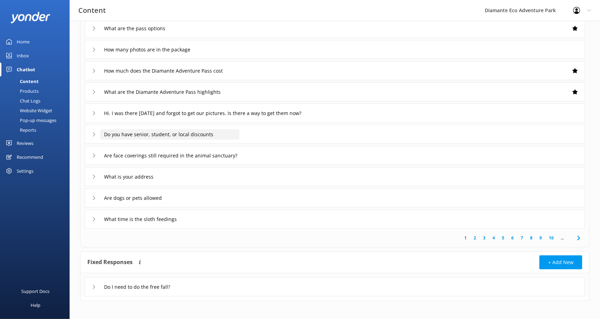
scroll to position [67, 0]
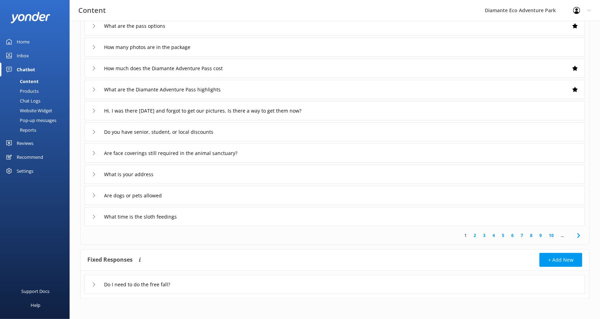
click at [93, 286] on div "Do I need to do the free fall?" at bounding box center [138, 284] width 92 height 11
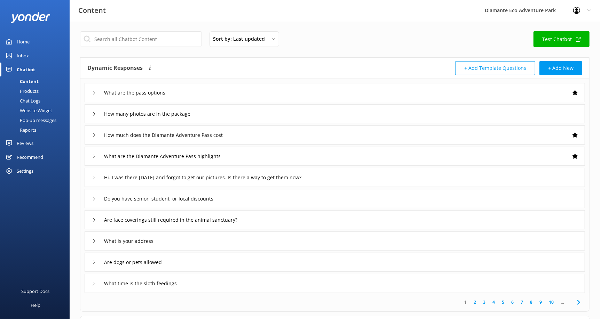
click at [35, 97] on div "Chat Logs" at bounding box center [22, 101] width 36 height 10
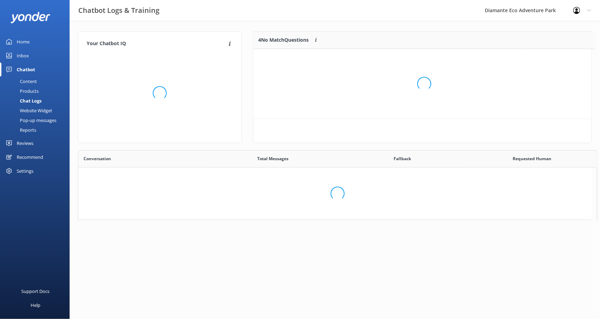
scroll to position [82, 332]
click at [35, 78] on div "Content" at bounding box center [20, 82] width 33 height 10
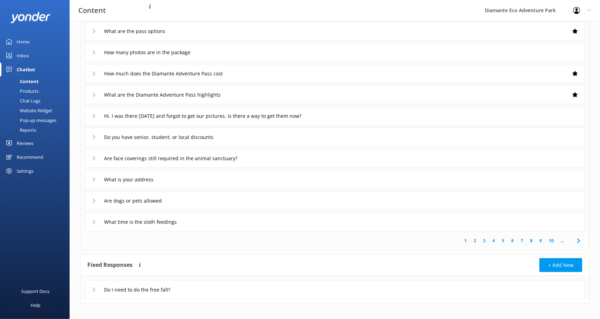
scroll to position [67, 0]
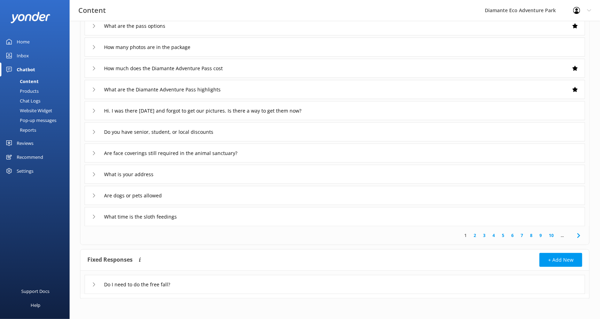
click at [30, 87] on div "Products" at bounding box center [21, 91] width 34 height 10
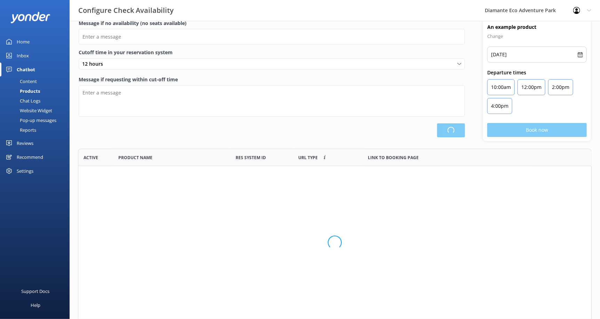
scroll to position [165, 508]
type input "There are no seats available, please check an alternative day"
type textarea "Our online booking system closes {hours} prior to departure. Please contact us …"
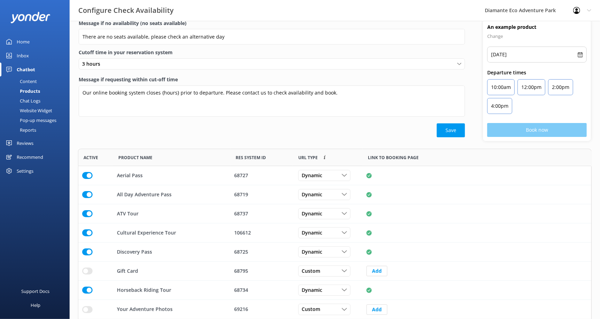
click at [34, 98] on div "Chat Logs" at bounding box center [22, 101] width 36 height 10
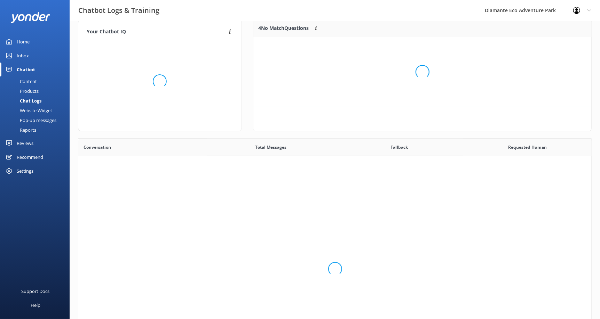
scroll to position [238, 507]
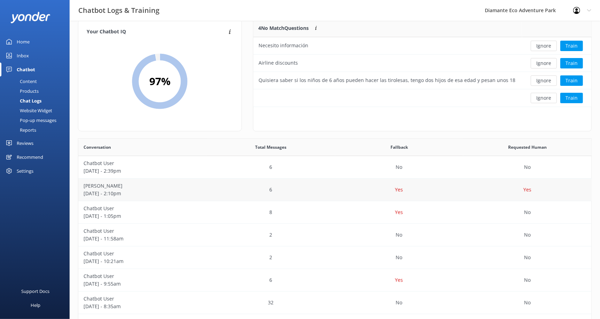
click at [357, 187] on div "Yes" at bounding box center [399, 190] width 128 height 23
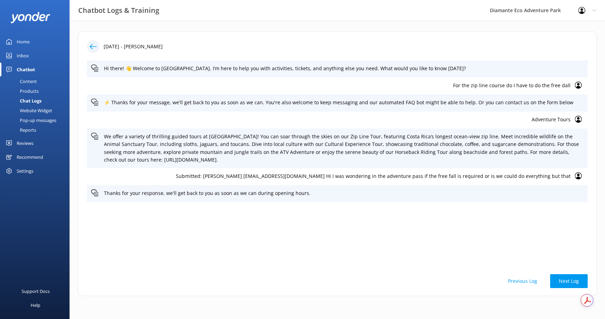
click at [35, 100] on div "Chat Logs" at bounding box center [22, 101] width 37 height 10
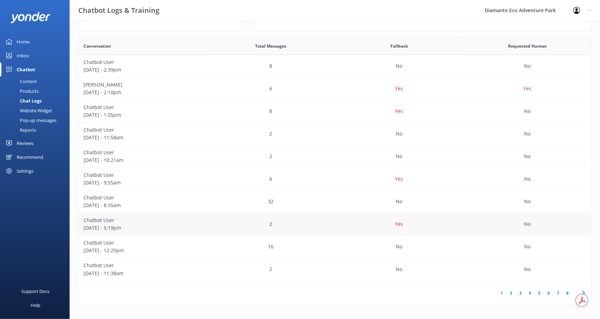
click at [404, 223] on div "Yes" at bounding box center [399, 224] width 128 height 23
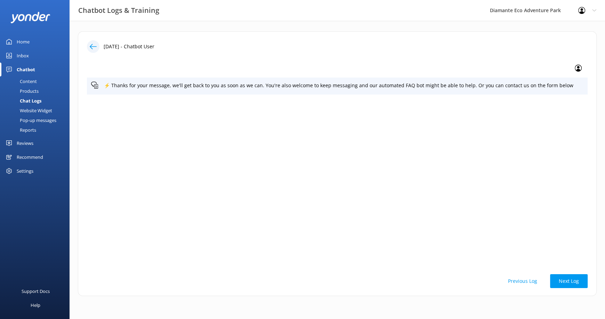
click at [37, 97] on div "Chat Logs" at bounding box center [22, 101] width 37 height 10
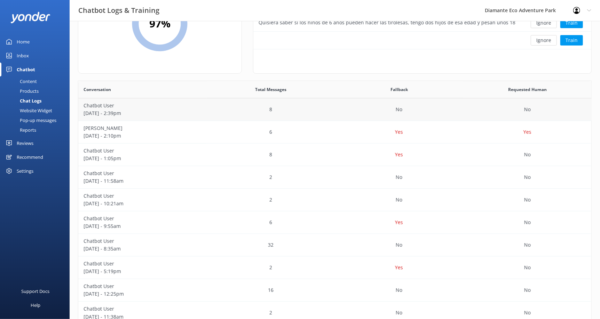
click at [384, 105] on div "No" at bounding box center [399, 109] width 128 height 23
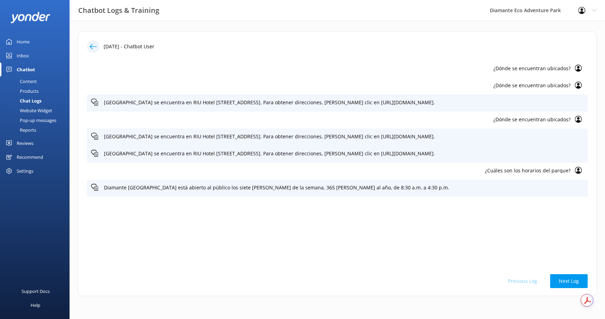
click at [580, 66] on icon at bounding box center [578, 68] width 7 height 7
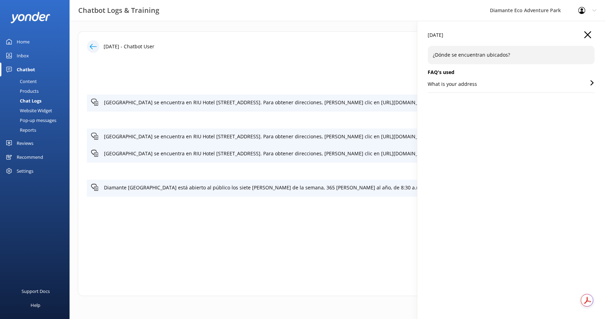
click at [588, 32] on icon "button" at bounding box center [587, 34] width 7 height 7
